Goal: Transaction & Acquisition: Purchase product/service

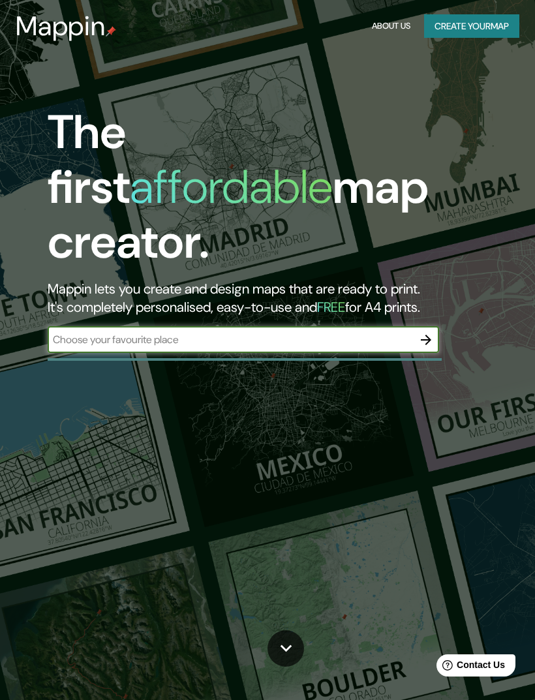
click at [406, 332] on input "text" at bounding box center [230, 339] width 365 height 15
click at [129, 327] on div "​" at bounding box center [243, 340] width 391 height 26
click at [89, 332] on input "text" at bounding box center [230, 339] width 365 height 15
paste input "D"
type input "D"
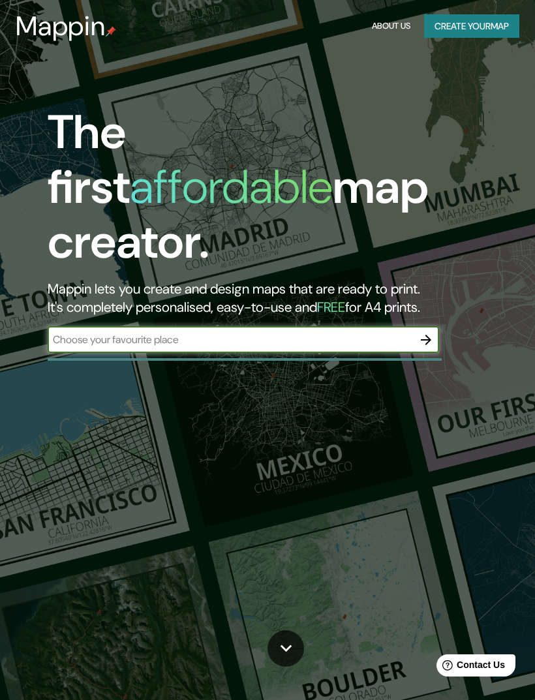
click at [144, 332] on input "text" at bounding box center [230, 339] width 365 height 15
paste input "(-16.4265208, -71.5836152)"
type input "(-16.4265208, -71.5836152)"
click at [432, 332] on icon "button" at bounding box center [426, 340] width 16 height 16
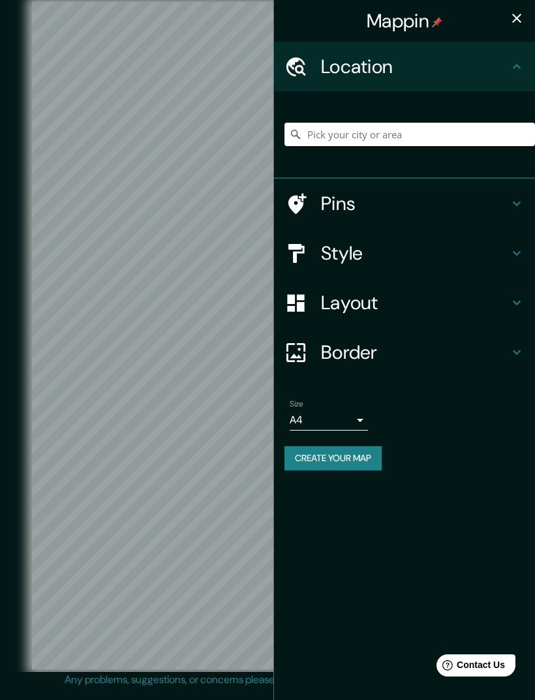
click at [421, 123] on input "Pick your city or area" at bounding box center [409, 134] width 250 height 23
click at [396, 128] on input "Pick your city or area" at bounding box center [409, 134] width 250 height 23
paste input "(-16.4265208, -71.5836152)"
type input "(-"
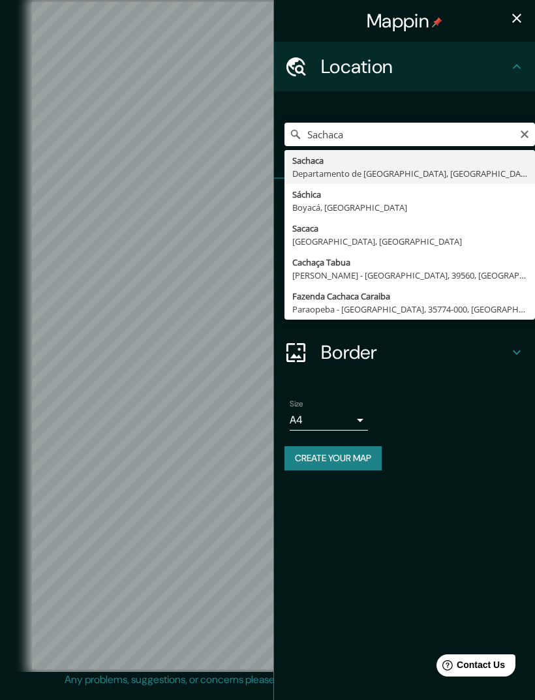
type input "[GEOGRAPHIC_DATA], [GEOGRAPHIC_DATA], [GEOGRAPHIC_DATA]"
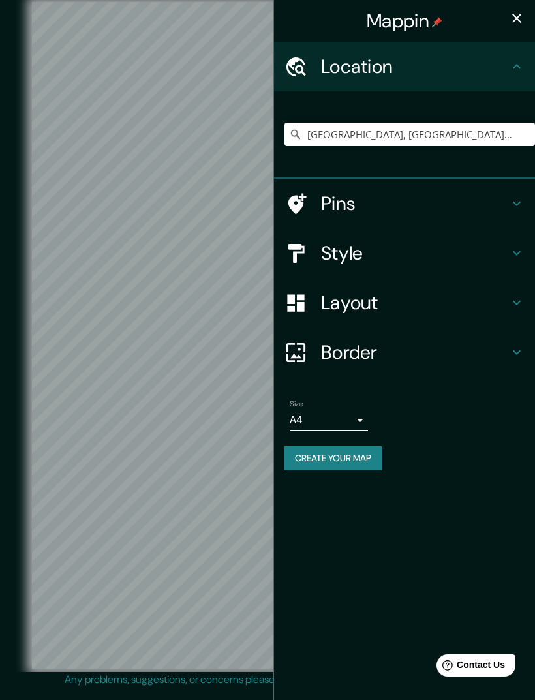
click at [528, 15] on button "button" at bounding box center [517, 18] width 26 height 26
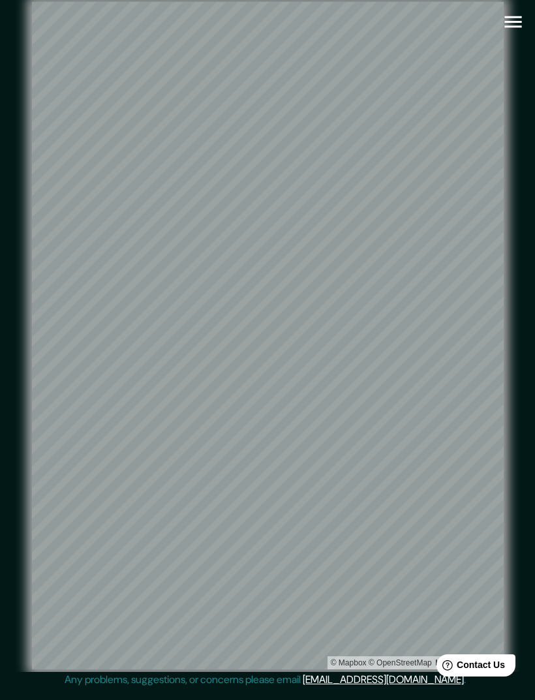
click at [517, 17] on icon "button" at bounding box center [512, 22] width 17 height 12
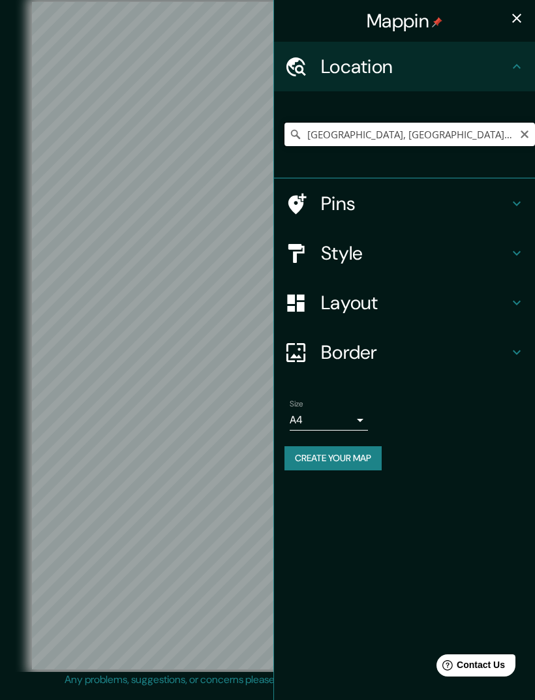
click at [515, 125] on input "[GEOGRAPHIC_DATA], [GEOGRAPHIC_DATA], [GEOGRAPHIC_DATA]" at bounding box center [409, 134] width 250 height 23
click at [517, 138] on input "[GEOGRAPHIC_DATA], [GEOGRAPHIC_DATA], [GEOGRAPHIC_DATA]" at bounding box center [409, 134] width 250 height 23
click at [517, 136] on input "[GEOGRAPHIC_DATA], [GEOGRAPHIC_DATA], [GEOGRAPHIC_DATA]" at bounding box center [409, 134] width 250 height 23
click at [517, 135] on input "[GEOGRAPHIC_DATA], [GEOGRAPHIC_DATA], [GEOGRAPHIC_DATA]" at bounding box center [409, 134] width 250 height 23
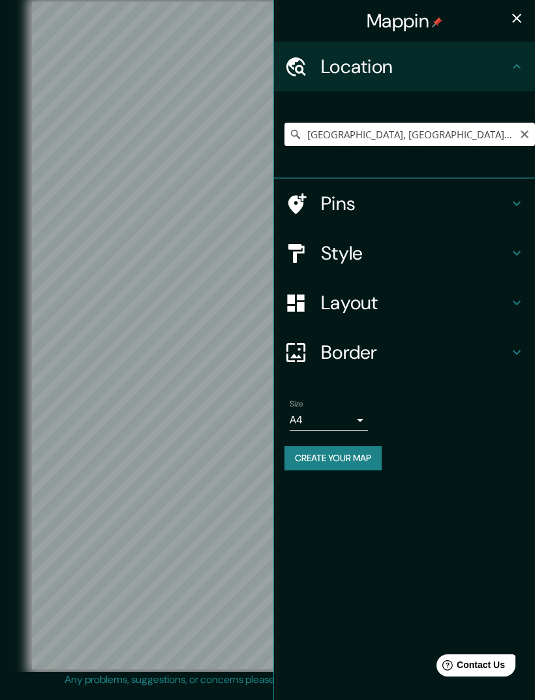
click at [517, 134] on input "[GEOGRAPHIC_DATA], [GEOGRAPHIC_DATA], [GEOGRAPHIC_DATA]" at bounding box center [409, 134] width 250 height 23
click at [526, 129] on icon "Clear" at bounding box center [524, 134] width 10 height 10
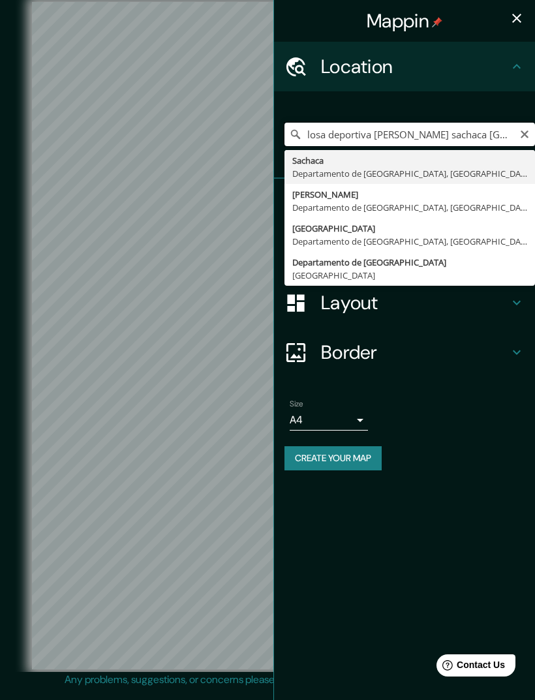
type input "[GEOGRAPHIC_DATA], [GEOGRAPHIC_DATA], [GEOGRAPHIC_DATA]"
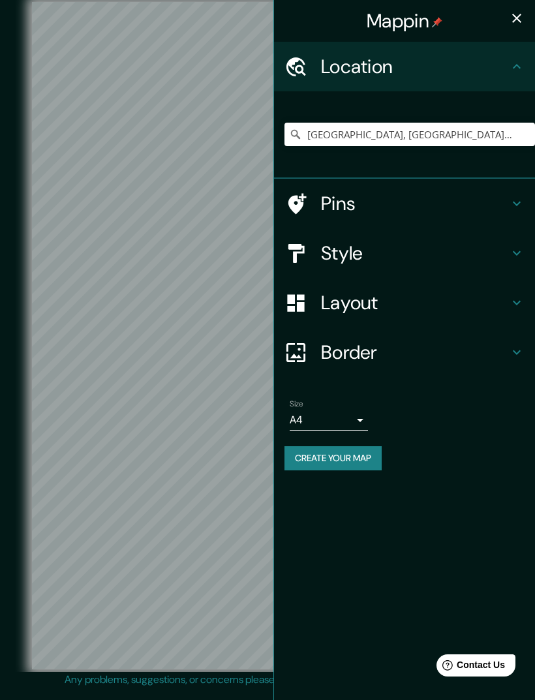
click at [516, 11] on icon "button" at bounding box center [517, 18] width 16 height 16
